Goal: Task Accomplishment & Management: Use online tool/utility

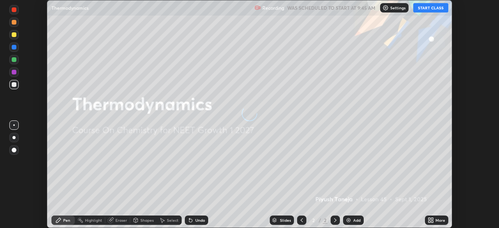
scroll to position [228, 498]
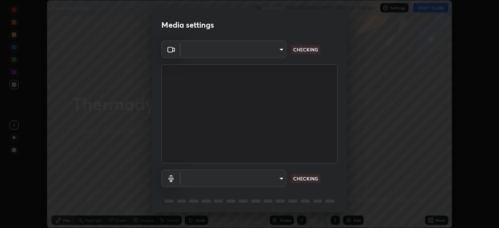
type input "09f294524f3521c037d78ee7cdb71511b6c9344afeed810a356f0d23342d5398"
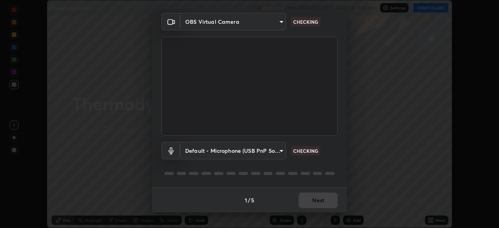
click at [216, 152] on body "Erase all Thermodynamics Recording WAS SCHEDULED TO START AT 9:45 AM Settings S…" at bounding box center [249, 114] width 499 height 228
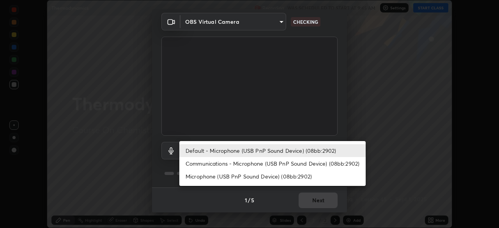
click at [216, 166] on li "Communications - Microphone (USB PnP Sound Device) (08bb:2902)" at bounding box center [272, 163] width 186 height 13
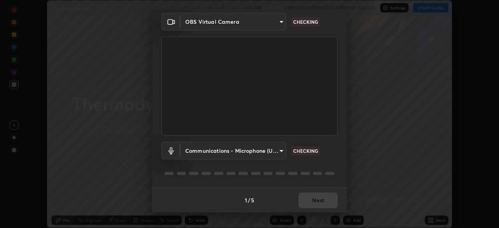
click at [214, 152] on body "Erase all Thermodynamics Recording WAS SCHEDULED TO START AT 9:45 AM Settings S…" at bounding box center [249, 114] width 499 height 228
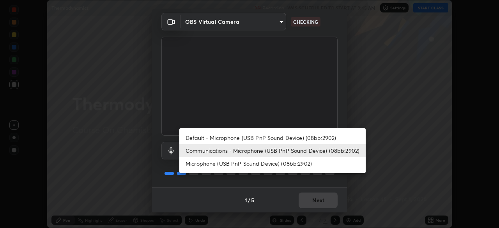
click at [214, 140] on li "Default - Microphone (USB PnP Sound Device) (08bb:2902)" at bounding box center [272, 137] width 186 height 13
type input "default"
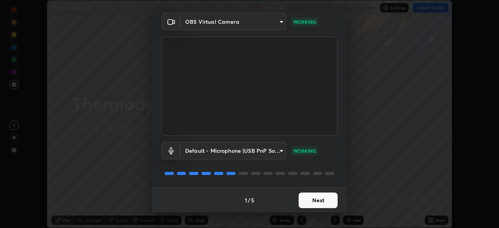
click at [311, 198] on button "Next" at bounding box center [318, 201] width 39 height 16
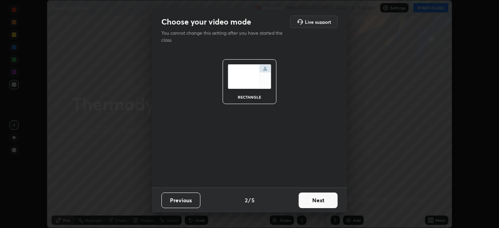
scroll to position [0, 0]
click at [318, 203] on button "Next" at bounding box center [318, 201] width 39 height 16
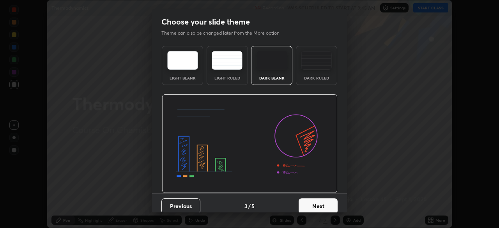
click at [313, 78] on div "Dark Ruled" at bounding box center [316, 78] width 31 height 4
click at [318, 205] on button "Next" at bounding box center [318, 206] width 39 height 16
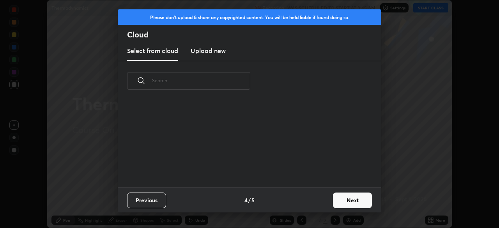
click at [340, 202] on button "Next" at bounding box center [352, 201] width 39 height 16
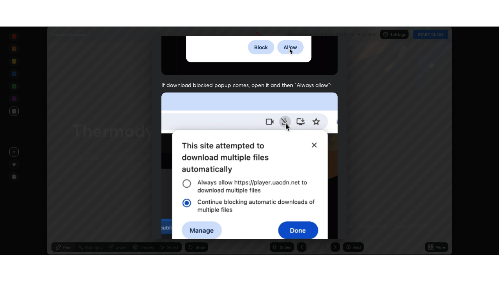
scroll to position [187, 0]
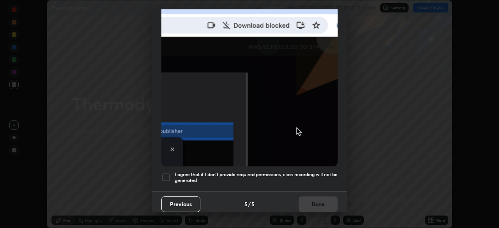
click at [246, 171] on h5 "I agree that if I don't provide required permissions, class recording will not …" at bounding box center [256, 177] width 163 height 12
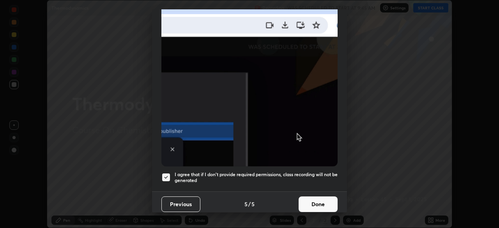
click at [320, 200] on button "Done" at bounding box center [318, 204] width 39 height 16
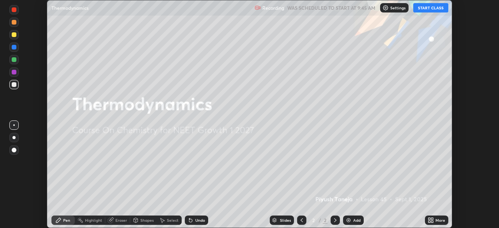
click at [427, 8] on button "START CLASS" at bounding box center [430, 7] width 35 height 9
click at [437, 221] on div "More" at bounding box center [440, 220] width 10 height 4
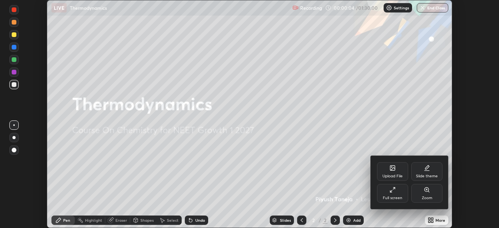
click at [395, 195] on div "Full screen" at bounding box center [392, 193] width 31 height 19
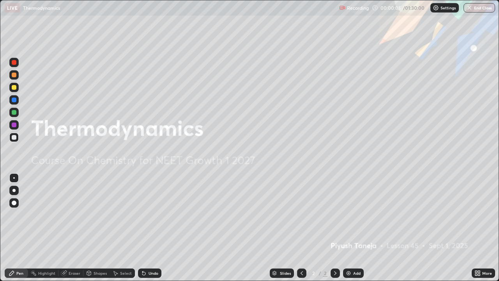
scroll to position [281, 499]
click at [356, 228] on div "Add" at bounding box center [356, 273] width 7 height 4
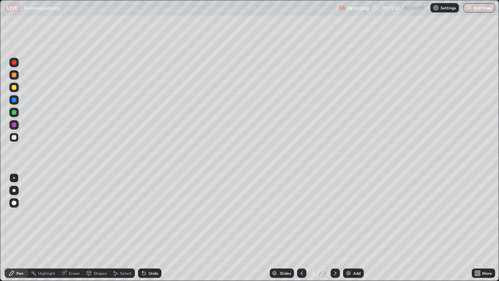
click at [102, 228] on div "Shapes" at bounding box center [96, 272] width 26 height 9
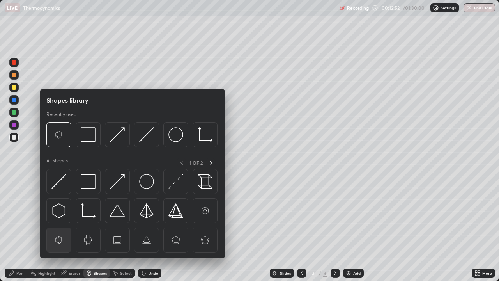
click at [65, 228] on img at bounding box center [58, 239] width 15 height 15
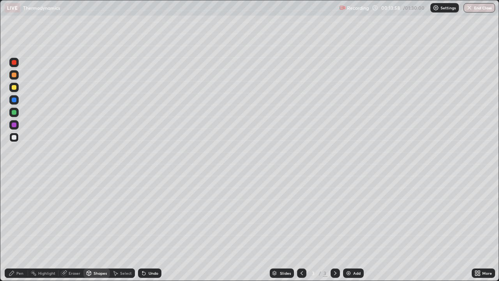
click at [146, 228] on icon at bounding box center [144, 273] width 6 height 6
click at [18, 228] on div "Pen" at bounding box center [19, 273] width 7 height 4
click at [73, 228] on div "Eraser" at bounding box center [70, 272] width 25 height 9
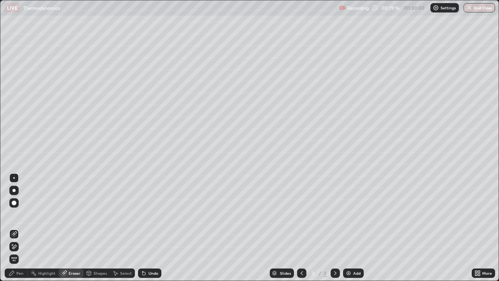
click at [14, 228] on span "Erase all" at bounding box center [14, 258] width 9 height 5
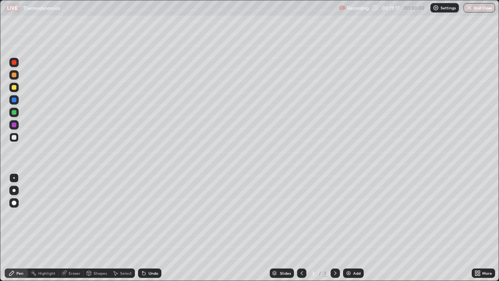
click at [72, 228] on div "Eraser" at bounding box center [75, 273] width 12 height 4
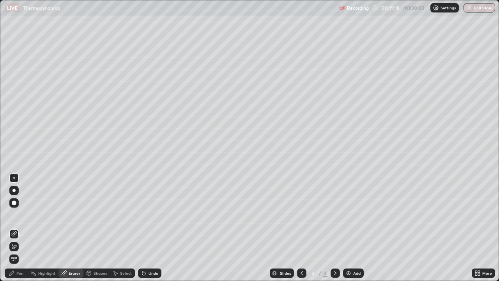
click at [14, 228] on icon at bounding box center [14, 234] width 6 height 6
click at [15, 228] on icon at bounding box center [12, 273] width 6 height 6
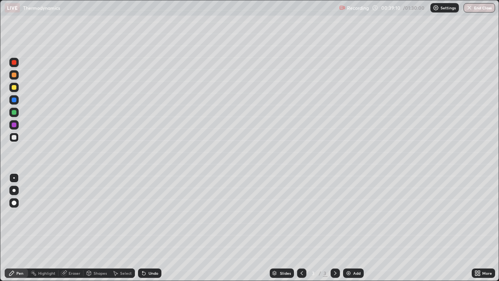
click at [97, 228] on div "Shapes" at bounding box center [96, 272] width 26 height 9
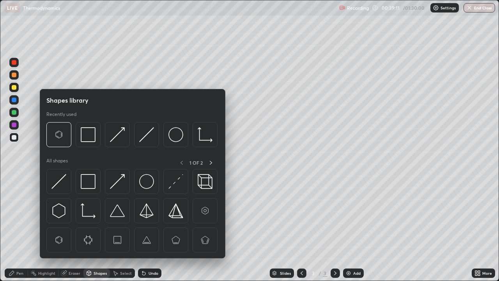
click at [73, 228] on div "Eraser" at bounding box center [75, 273] width 12 height 4
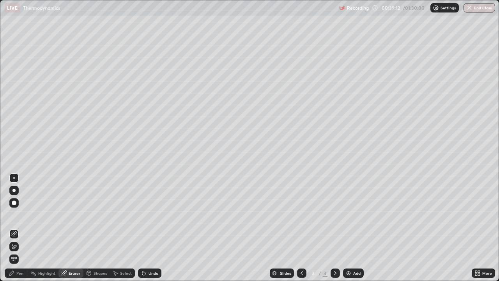
click at [18, 228] on span "Erase all" at bounding box center [14, 258] width 9 height 5
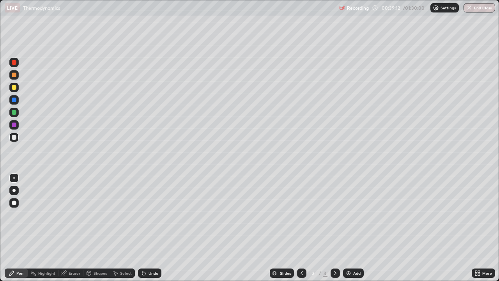
click at [17, 228] on div "Pen" at bounding box center [19, 273] width 7 height 4
click at [72, 228] on div "Eraser" at bounding box center [75, 273] width 12 height 4
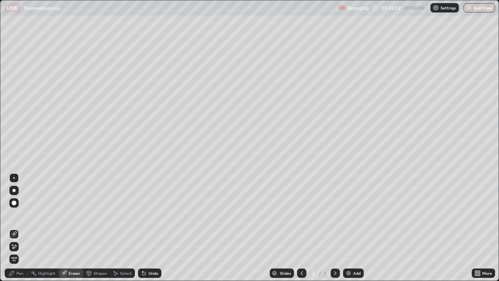
click at [14, 228] on icon at bounding box center [14, 246] width 6 height 7
click at [14, 228] on span "Erase all" at bounding box center [14, 258] width 9 height 5
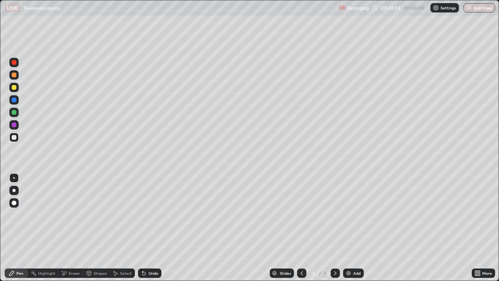
click at [11, 228] on icon at bounding box center [11, 272] width 5 height 5
click at [87, 228] on icon at bounding box center [89, 272] width 4 height 5
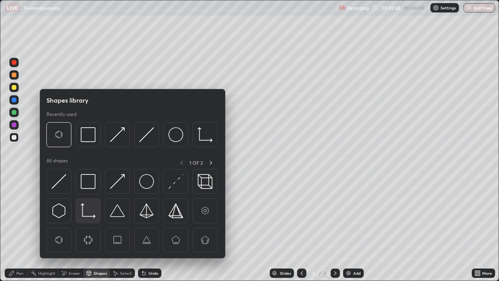
click at [90, 213] on img at bounding box center [88, 210] width 15 height 15
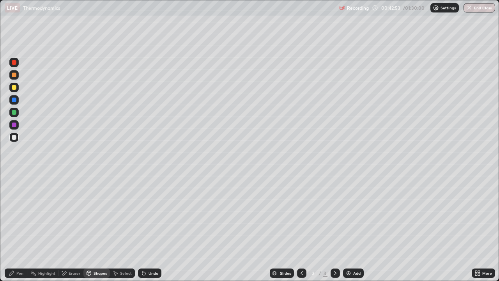
click at [15, 228] on div "Pen" at bounding box center [16, 272] width 23 height 9
click at [14, 88] on div at bounding box center [14, 87] width 5 height 5
click at [49, 228] on div "Highlight" at bounding box center [46, 273] width 17 height 4
click at [15, 228] on icon at bounding box center [14, 246] width 6 height 6
click at [15, 228] on div "Pen" at bounding box center [16, 272] width 23 height 9
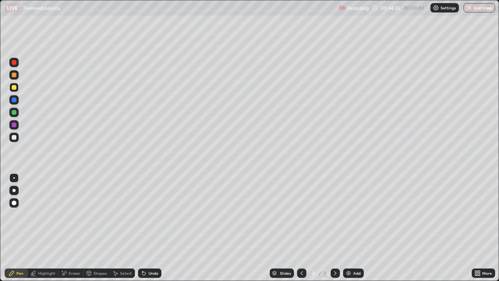
click at [14, 136] on div at bounding box center [14, 137] width 5 height 5
click at [346, 228] on img at bounding box center [348, 273] width 6 height 6
click at [151, 228] on div "Undo" at bounding box center [153, 273] width 10 height 4
click at [71, 228] on div "Eraser" at bounding box center [75, 273] width 12 height 4
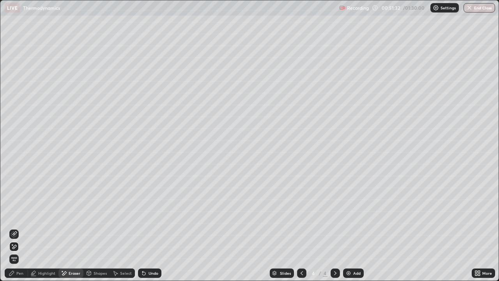
click at [18, 228] on div at bounding box center [13, 233] width 9 height 9
click at [17, 228] on div "Pen" at bounding box center [19, 273] width 7 height 4
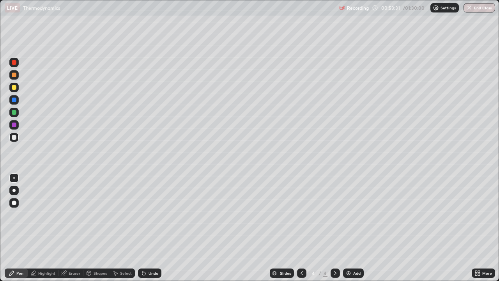
click at [354, 228] on div "Add" at bounding box center [356, 273] width 7 height 4
click at [149, 228] on div "Undo" at bounding box center [153, 273] width 10 height 4
click at [89, 228] on icon at bounding box center [89, 273] width 0 height 3
click at [67, 228] on div "Eraser" at bounding box center [70, 272] width 25 height 9
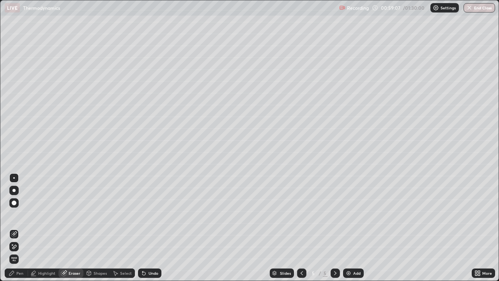
click at [48, 228] on div "Highlight" at bounding box center [43, 272] width 30 height 9
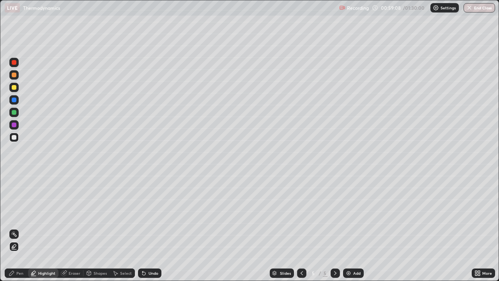
click at [14, 89] on div at bounding box center [14, 87] width 5 height 5
click at [21, 228] on div "Pen" at bounding box center [19, 273] width 7 height 4
click at [13, 137] on div at bounding box center [14, 137] width 5 height 5
click at [301, 228] on icon at bounding box center [302, 273] width 6 height 6
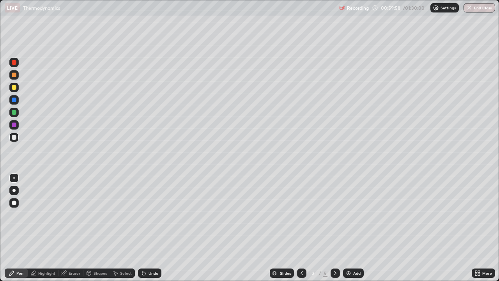
click at [334, 228] on icon at bounding box center [335, 273] width 6 height 6
click at [335, 228] on icon at bounding box center [335, 273] width 6 height 6
click at [301, 228] on icon at bounding box center [302, 273] width 6 height 6
click at [300, 228] on icon at bounding box center [302, 273] width 6 height 6
click at [334, 228] on icon at bounding box center [335, 273] width 6 height 6
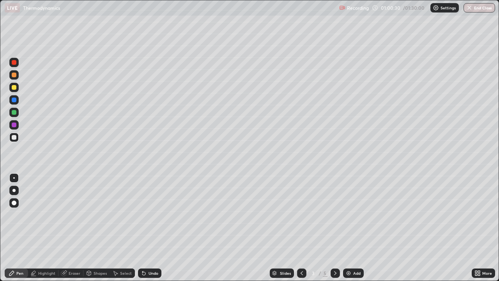
click at [335, 228] on icon at bounding box center [335, 273] width 2 height 4
click at [14, 138] on div at bounding box center [14, 137] width 5 height 5
click at [148, 228] on div "Undo" at bounding box center [149, 272] width 23 height 9
click at [152, 228] on div "Undo" at bounding box center [153, 273] width 10 height 4
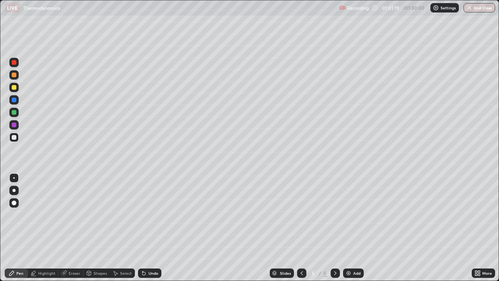
click at [347, 228] on img at bounding box center [348, 273] width 6 height 6
click at [90, 228] on icon at bounding box center [89, 272] width 4 height 5
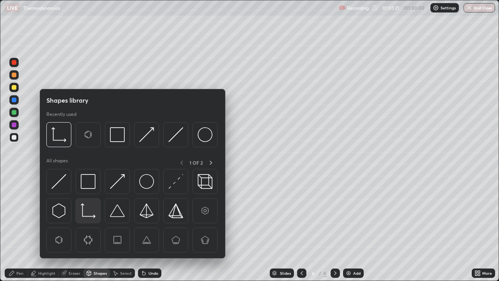
click at [89, 208] on img at bounding box center [88, 210] width 15 height 15
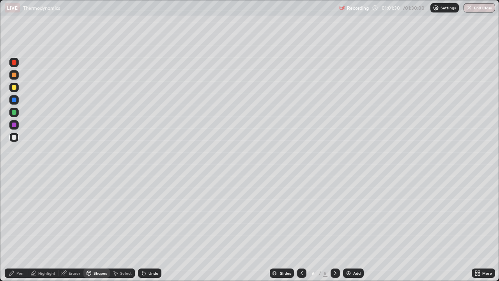
click at [22, 228] on div "Pen" at bounding box center [16, 272] width 23 height 9
click at [203, 8] on div "LIVE Thermodynamics" at bounding box center [170, 8] width 331 height 16
click at [301, 228] on icon at bounding box center [302, 273] width 6 height 6
click at [334, 228] on icon at bounding box center [335, 273] width 6 height 6
click at [301, 228] on icon at bounding box center [302, 273] width 6 height 6
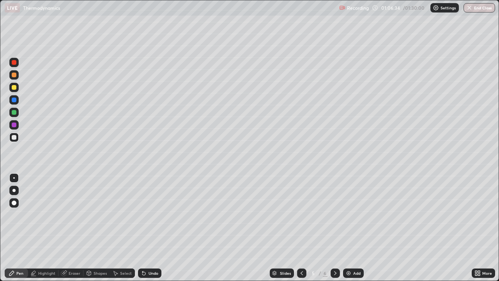
click at [331, 228] on div at bounding box center [334, 272] width 9 height 9
click at [347, 228] on img at bounding box center [348, 273] width 6 height 6
click at [94, 228] on div "Shapes" at bounding box center [100, 273] width 13 height 4
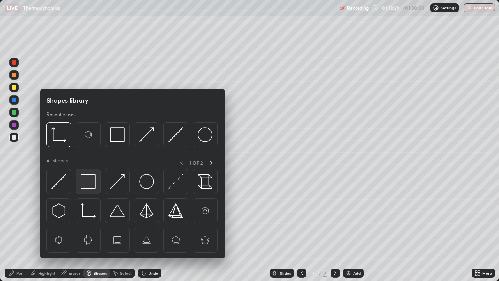
click at [85, 182] on img at bounding box center [88, 181] width 15 height 15
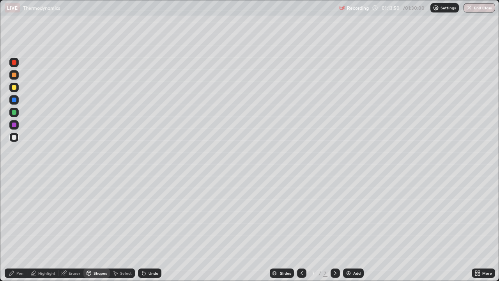
click at [145, 228] on icon at bounding box center [144, 273] width 6 height 6
click at [146, 228] on icon at bounding box center [144, 273] width 6 height 6
click at [16, 228] on div "Pen" at bounding box center [16, 272] width 23 height 9
click at [14, 89] on div at bounding box center [14, 87] width 5 height 5
click at [471, 11] on img "button" at bounding box center [469, 8] width 6 height 6
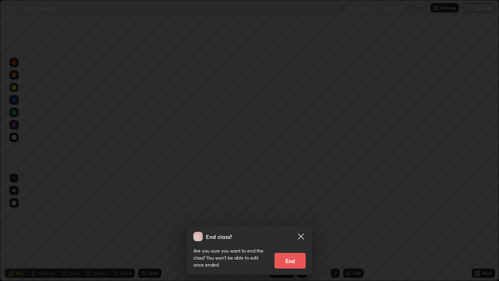
click at [293, 228] on button "End" at bounding box center [289, 261] width 31 height 16
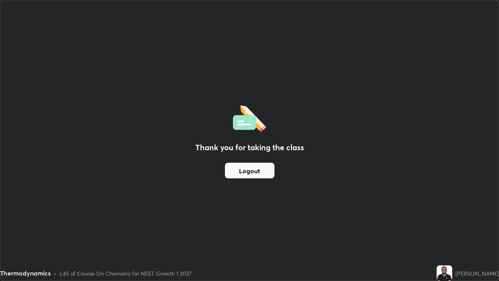
click at [258, 171] on button "Logout" at bounding box center [249, 171] width 49 height 16
click at [258, 175] on button "Logout" at bounding box center [249, 171] width 49 height 16
click at [258, 173] on button "Logout" at bounding box center [249, 171] width 49 height 16
click at [260, 173] on button "Logout" at bounding box center [249, 171] width 49 height 16
